Goal: Task Accomplishment & Management: Complete application form

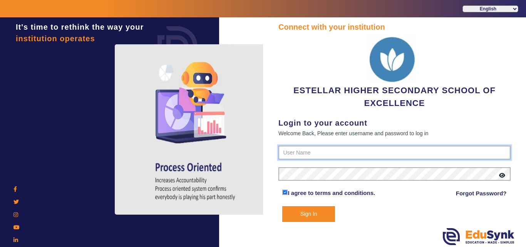
type input "7796657185"
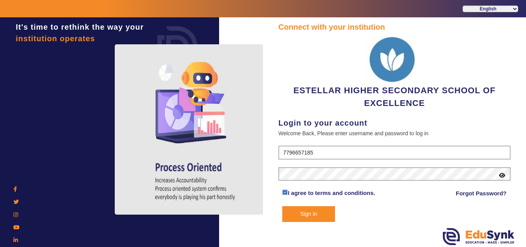
click at [321, 217] on button "Sign In" at bounding box center [308, 214] width 53 height 16
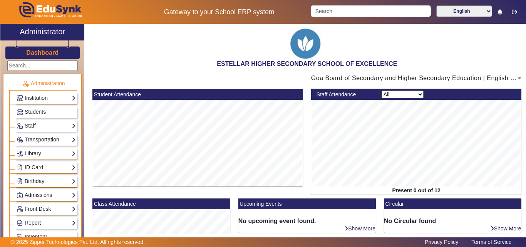
click at [54, 165] on link "ID Card" at bounding box center [46, 167] width 59 height 9
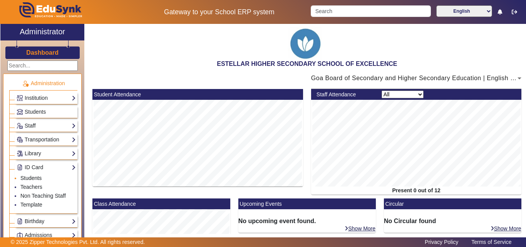
click at [32, 179] on link "Students" at bounding box center [30, 178] width 21 height 6
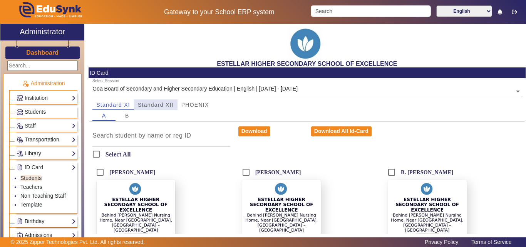
click at [155, 109] on span "Standard XII" at bounding box center [156, 104] width 36 height 11
click at [127, 108] on span "Standard XI" at bounding box center [113, 104] width 34 height 11
click at [131, 116] on div "B" at bounding box center [127, 115] width 23 height 11
click at [104, 118] on span "A" at bounding box center [104, 115] width 4 height 5
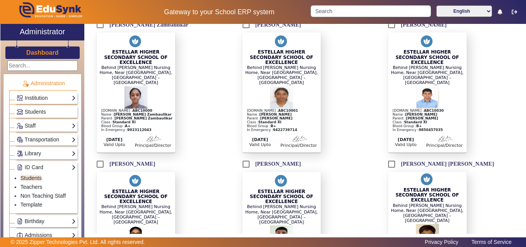
scroll to position [712, 0]
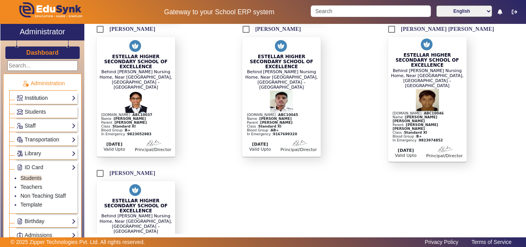
click at [41, 97] on link "Institution" at bounding box center [46, 98] width 59 height 9
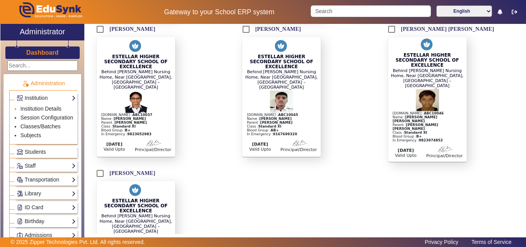
click at [39, 112] on li "Institution Details" at bounding box center [47, 109] width 55 height 9
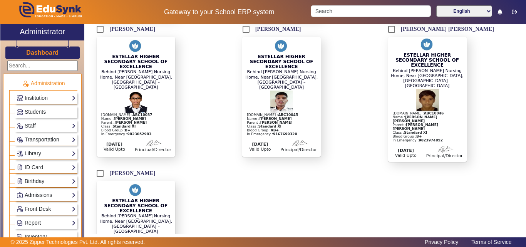
scroll to position [597, 0]
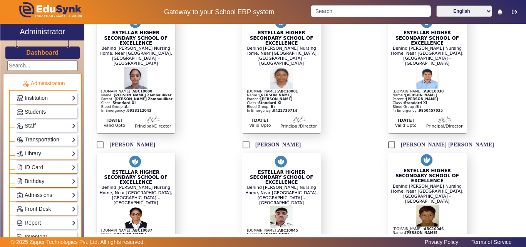
click at [33, 96] on link "Institution" at bounding box center [46, 98] width 59 height 9
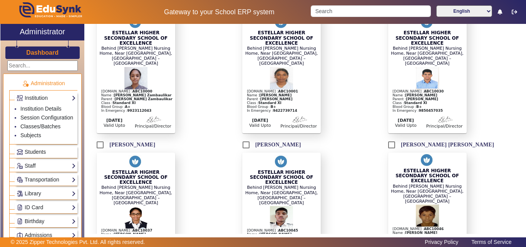
click at [42, 155] on span "Students" at bounding box center [35, 152] width 21 height 6
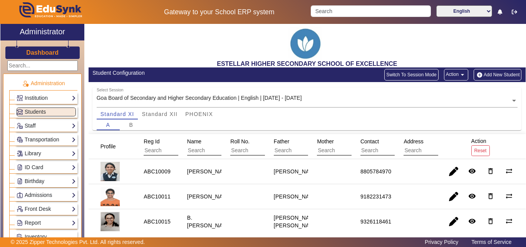
click at [486, 69] on div "Student Configuration Switch To Session Mode Action arrow_drop_down Add New Stu…" at bounding box center [307, 74] width 437 height 15
click at [487, 74] on button "Add New Student" at bounding box center [498, 75] width 48 height 12
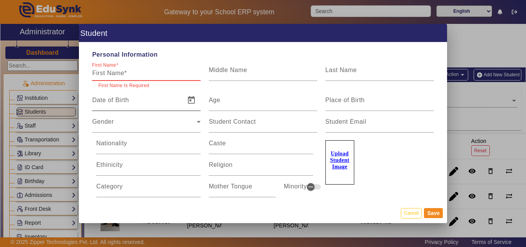
paste input "Swayam [PERSON_NAME]"
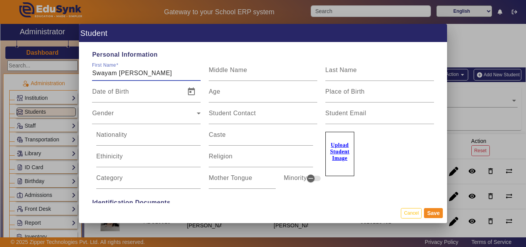
type input "Swayam [PERSON_NAME]"
click at [346, 150] on u "Upload Student Image" at bounding box center [339, 151] width 19 height 19
click at [0, 0] on input "Upload Student Image" at bounding box center [0, 0] width 0 height 0
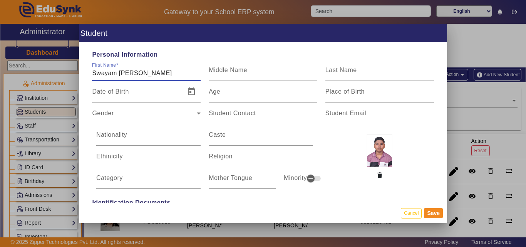
drag, startPoint x: 120, startPoint y: 71, endPoint x: 179, endPoint y: 72, distance: 59.3
click at [179, 72] on input "Swayam [PERSON_NAME]" at bounding box center [146, 73] width 109 height 9
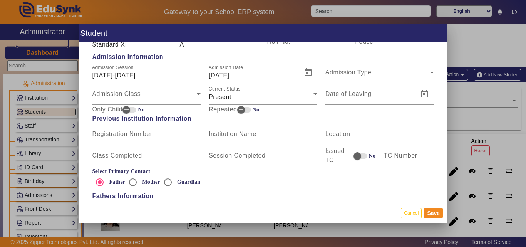
scroll to position [462, 0]
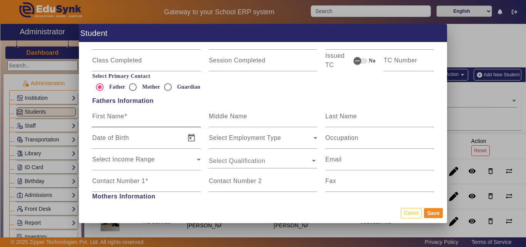
click at [110, 121] on input "First Name" at bounding box center [146, 119] width 109 height 9
paste input "[PERSON_NAME]"
type input "[PERSON_NAME]"
click at [136, 176] on div "Contact Number 1" at bounding box center [146, 181] width 109 height 22
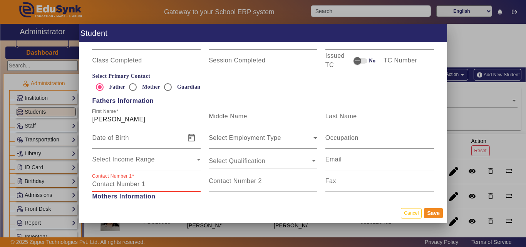
paste input "9762331004"
type input "9762331004"
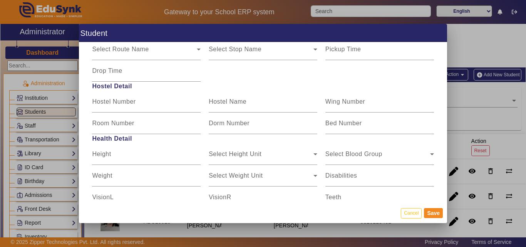
scroll to position [924, 0]
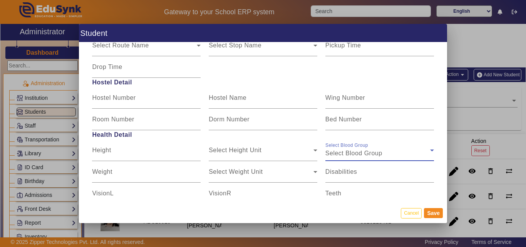
click at [371, 155] on span "Select Blood Group" at bounding box center [353, 153] width 57 height 7
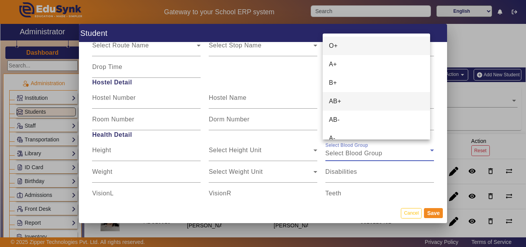
click at [350, 99] on mat-option "AB+" at bounding box center [376, 101] width 107 height 18
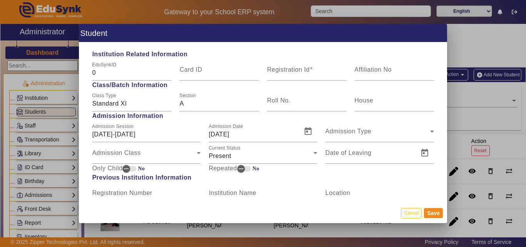
scroll to position [270, 0]
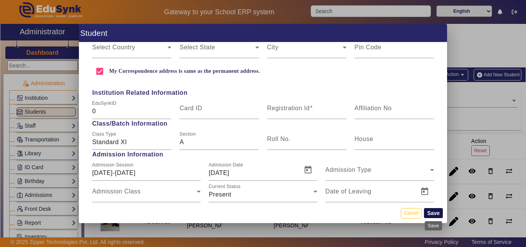
click at [430, 217] on button "Save" at bounding box center [433, 213] width 19 height 10
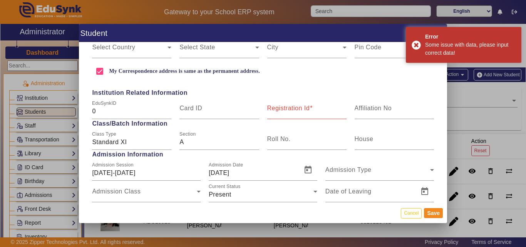
click at [290, 103] on div "Registration Id" at bounding box center [306, 108] width 79 height 22
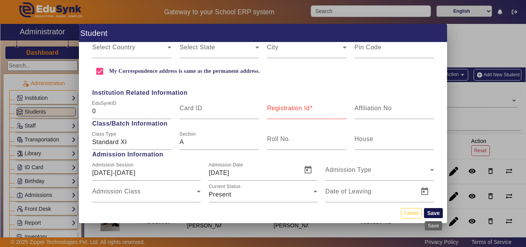
click at [434, 213] on button "Save" at bounding box center [433, 213] width 19 height 10
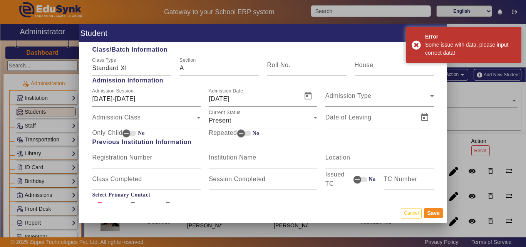
scroll to position [347, 0]
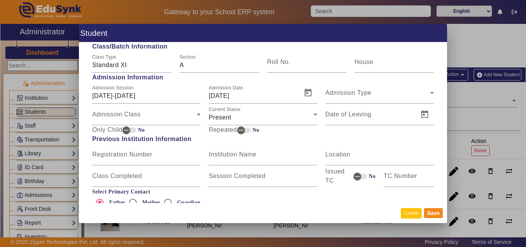
click at [410, 214] on button "Cancel" at bounding box center [411, 213] width 21 height 10
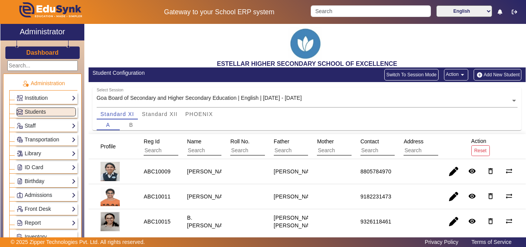
click at [474, 69] on button "Add New Student" at bounding box center [498, 75] width 48 height 12
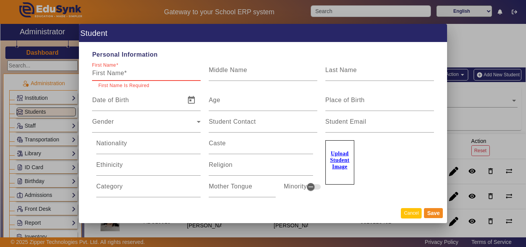
click at [415, 217] on button "Cancel" at bounding box center [411, 213] width 21 height 10
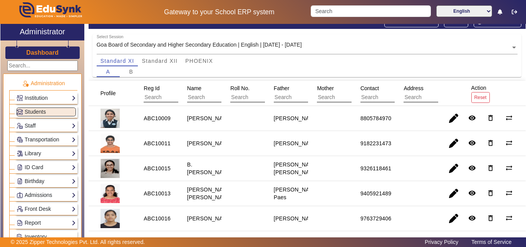
scroll to position [0, 0]
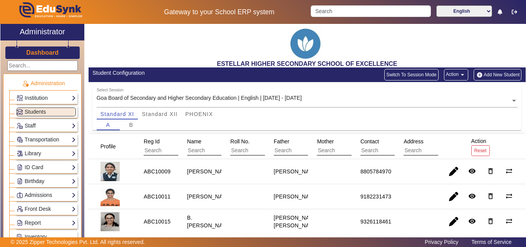
click at [491, 74] on button "Add New Student" at bounding box center [498, 75] width 48 height 12
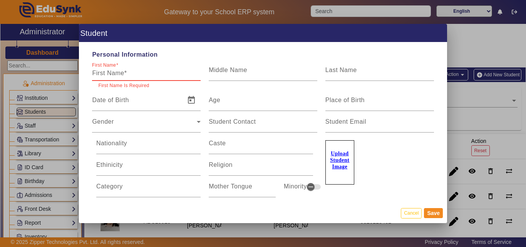
paste input "Swayam [PERSON_NAME]"
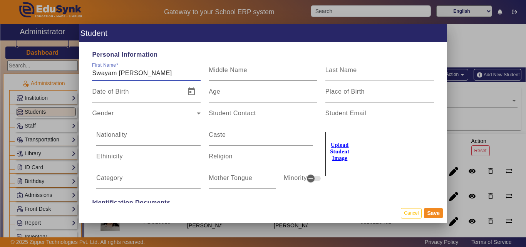
drag, startPoint x: 121, startPoint y: 71, endPoint x: 237, endPoint y: 74, distance: 116.3
click at [237, 74] on div "First Name [PERSON_NAME] Middle Name Last Name" at bounding box center [263, 70] width 350 height 22
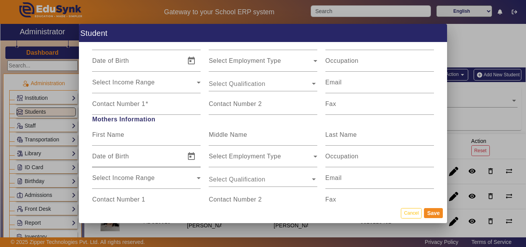
scroll to position [501, 0]
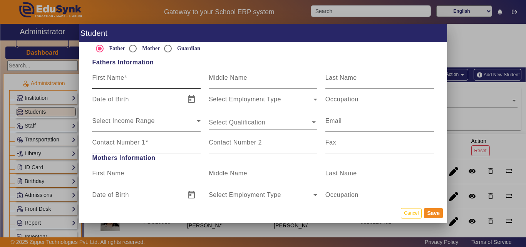
type input "Swayam [PERSON_NAME]"
click at [141, 84] on input "First Name" at bounding box center [146, 80] width 109 height 9
paste input "[PERSON_NAME]"
click at [92, 80] on input "[PERSON_NAME]" at bounding box center [146, 80] width 109 height 9
type input "[PERSON_NAME]"
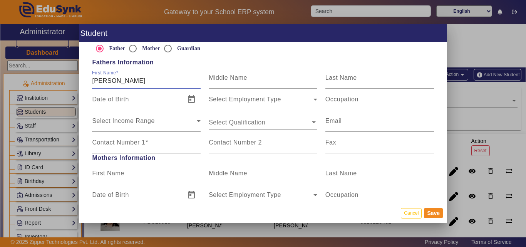
click at [160, 143] on input "Contact Number 1" at bounding box center [146, 145] width 109 height 9
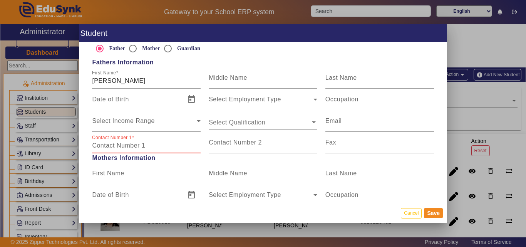
paste input "9762331004"
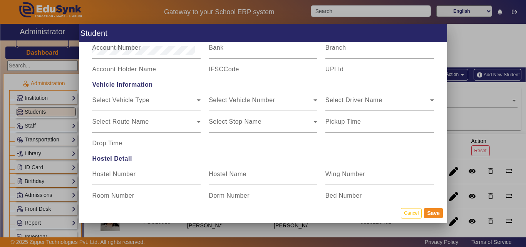
scroll to position [924, 0]
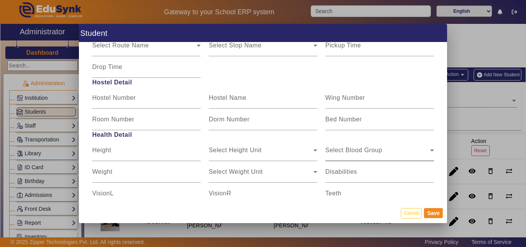
type input "9762331004"
click at [357, 151] on span "Select Blood Group" at bounding box center [377, 153] width 105 height 9
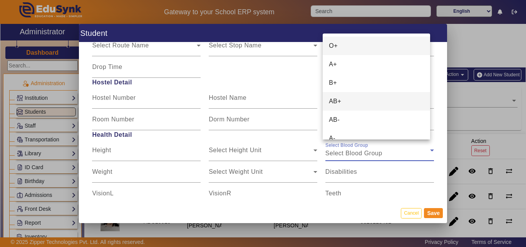
click at [339, 104] on span "AB+" at bounding box center [335, 101] width 12 height 9
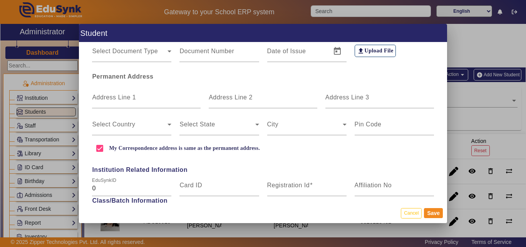
scroll to position [39, 0]
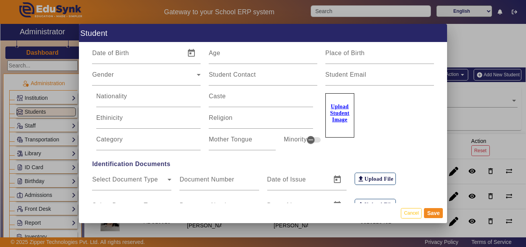
click at [336, 106] on u "Upload Student Image" at bounding box center [339, 113] width 19 height 19
click at [0, 0] on input "Upload Student Image" at bounding box center [0, 0] width 0 height 0
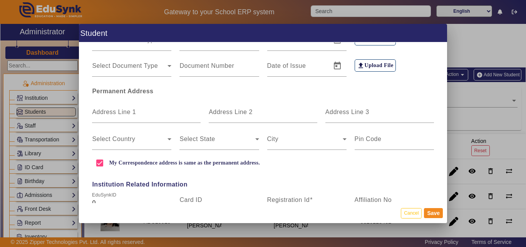
scroll to position [308, 0]
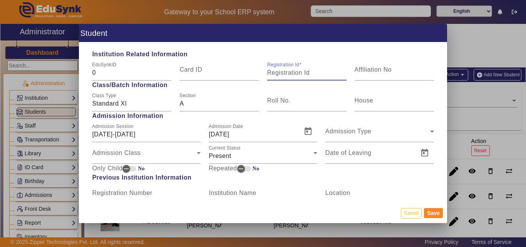
click at [286, 74] on input "Registration Id" at bounding box center [306, 72] width 79 height 9
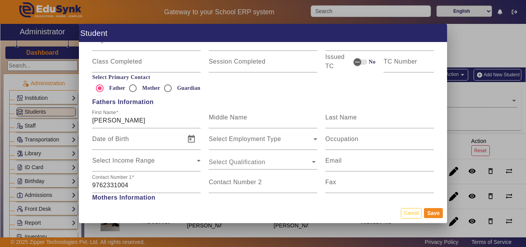
scroll to position [578, 0]
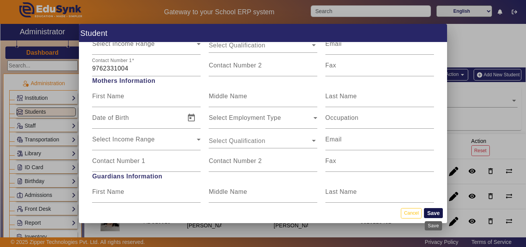
type input "ABC10039"
click at [437, 211] on button "Save" at bounding box center [433, 213] width 19 height 10
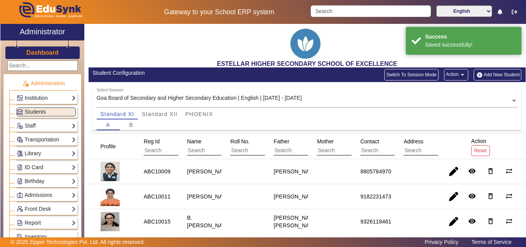
click at [38, 166] on link "ID Card" at bounding box center [46, 167] width 59 height 9
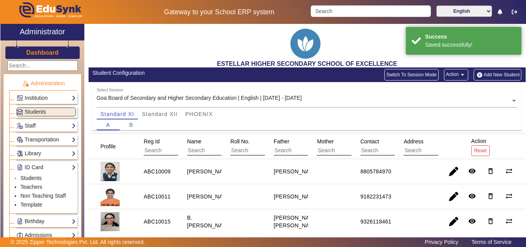
click at [35, 178] on link "Students" at bounding box center [30, 178] width 21 height 6
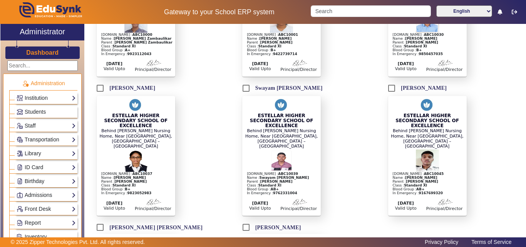
scroll to position [655, 0]
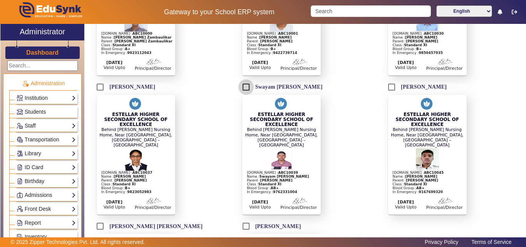
click at [243, 79] on input "Swayam [PERSON_NAME]" at bounding box center [245, 86] width 15 height 15
checkbox input "true"
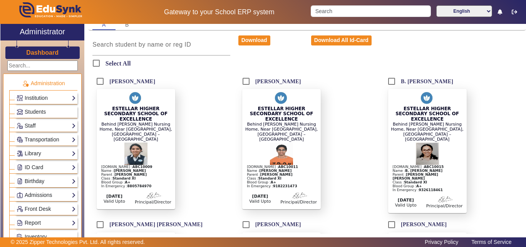
scroll to position [0, 0]
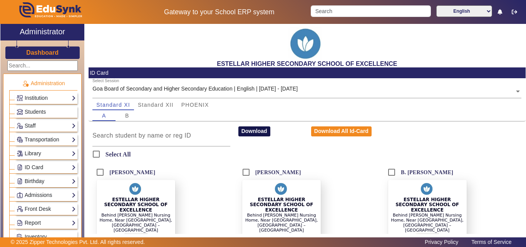
click at [260, 132] on button "Download" at bounding box center [254, 131] width 32 height 10
